Goal: Information Seeking & Learning: Learn about a topic

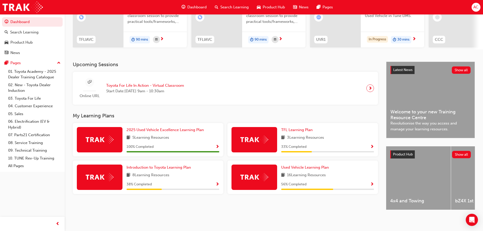
scroll to position [72, 0]
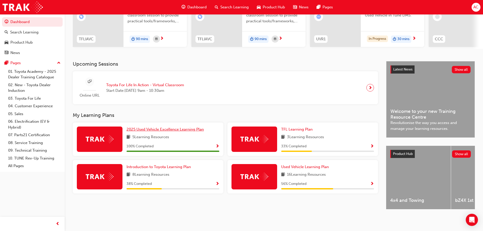
click at [161, 128] on span "2025 Used Vehicle Excellence Learning Plan" at bounding box center [164, 129] width 77 height 5
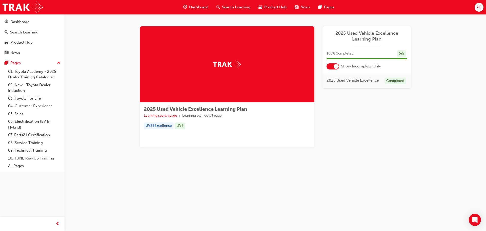
click at [334, 65] on div at bounding box center [336, 66] width 5 height 5
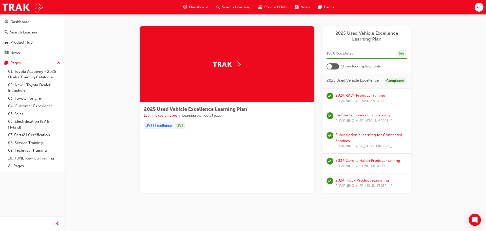
click at [197, 6] on span "Dashboard" at bounding box center [198, 7] width 19 height 6
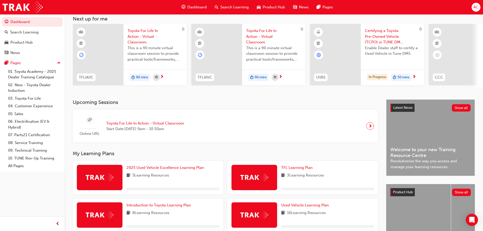
scroll to position [72, 0]
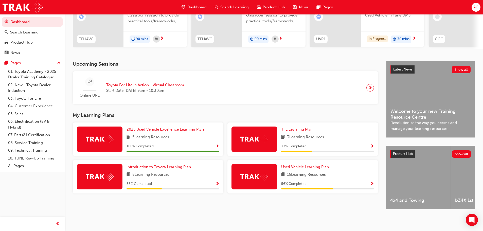
click at [296, 127] on span "TFL Learning Plan" at bounding box center [296, 129] width 31 height 5
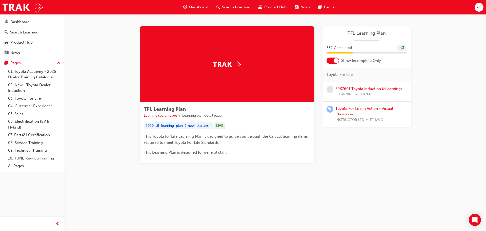
click at [335, 60] on div at bounding box center [336, 60] width 5 height 5
click at [436, 83] on div "TFL Learning Plan Learning search page Learning plan detail page TFL Learning P…" at bounding box center [276, 100] width 422 height 173
click at [383, 169] on div "TFL Learning Plan Learning search page Learning plan detail page TFL Learning P…" at bounding box center [276, 102] width 288 height 153
click at [202, 6] on span "Dashboard" at bounding box center [198, 7] width 19 height 6
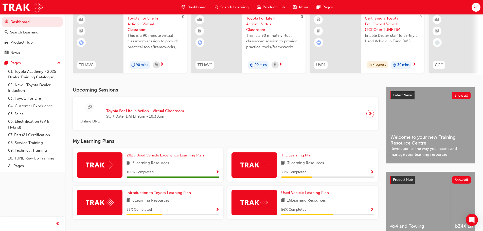
scroll to position [72, 0]
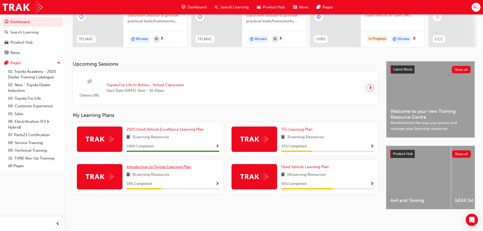
click at [159, 165] on span "Introduction to Toyota Learning Plan" at bounding box center [158, 166] width 64 height 5
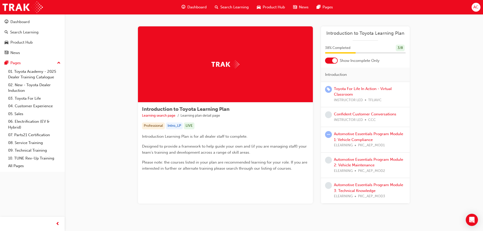
click at [333, 60] on div at bounding box center [334, 60] width 5 height 5
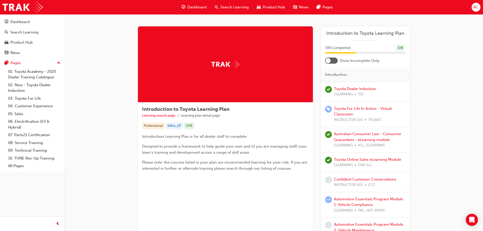
click at [196, 8] on span "Dashboard" at bounding box center [196, 7] width 19 height 6
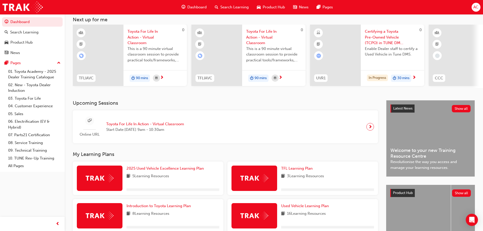
scroll to position [72, 0]
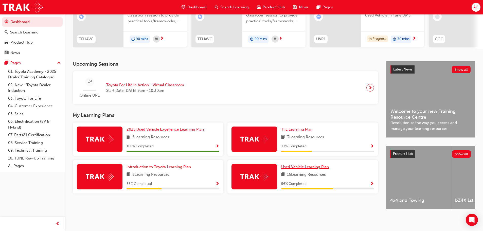
click at [295, 165] on span "Used Vehicle Learning Plan" at bounding box center [305, 166] width 48 height 5
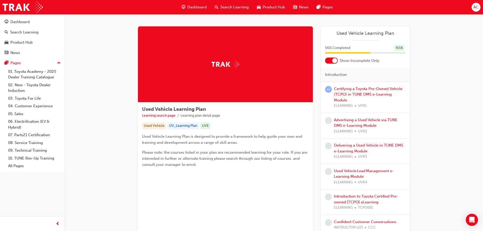
click at [330, 61] on div at bounding box center [331, 61] width 13 height 6
click at [190, 7] on span "Dashboard" at bounding box center [196, 7] width 19 height 6
